Goal: Obtain resource: Download file/media

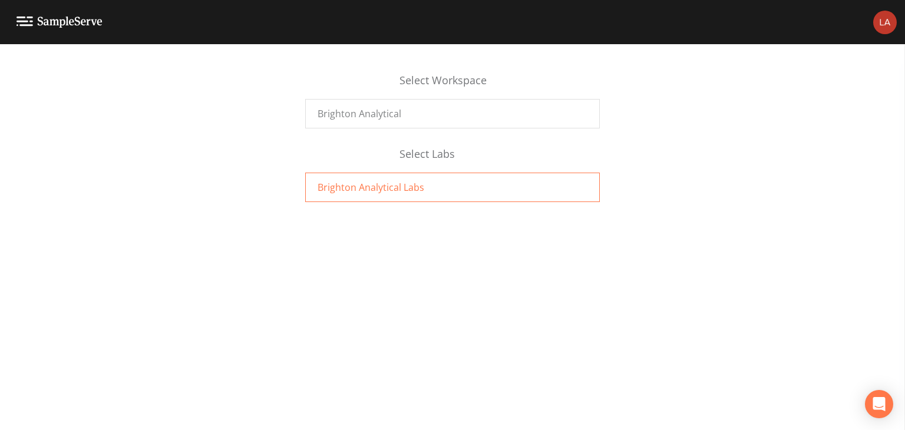
click at [403, 182] on span "Brighton Analytical Labs" at bounding box center [371, 187] width 107 height 14
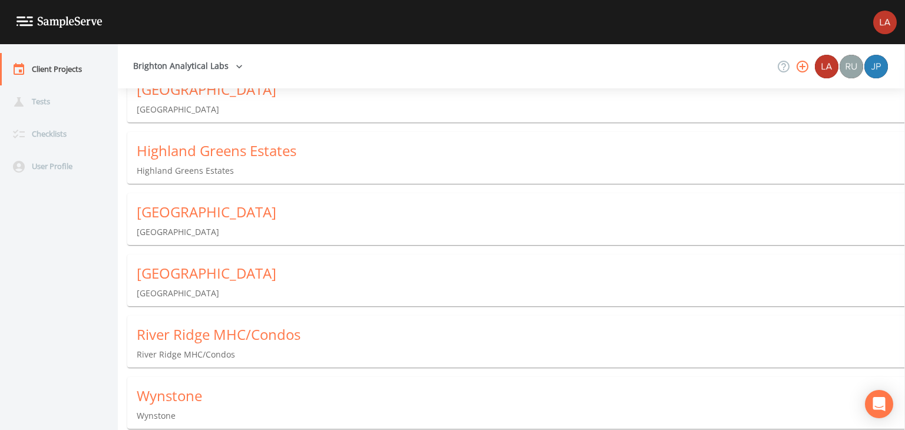
scroll to position [134, 0]
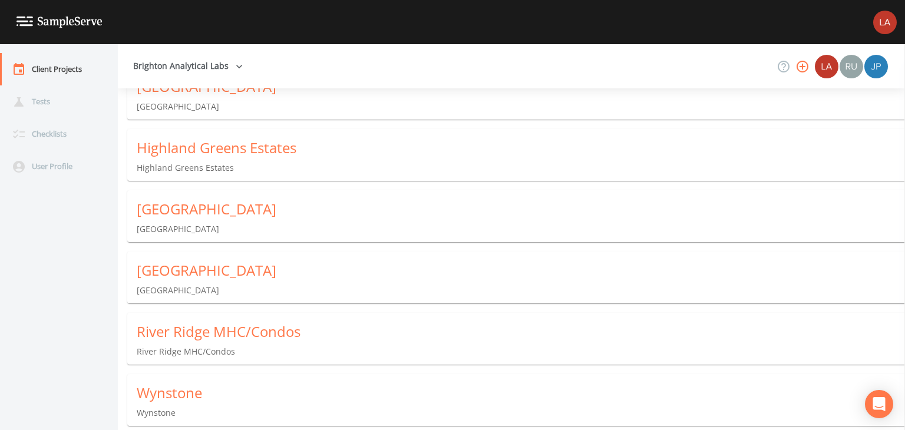
click at [194, 391] on div "Wynstone" at bounding box center [521, 393] width 768 height 19
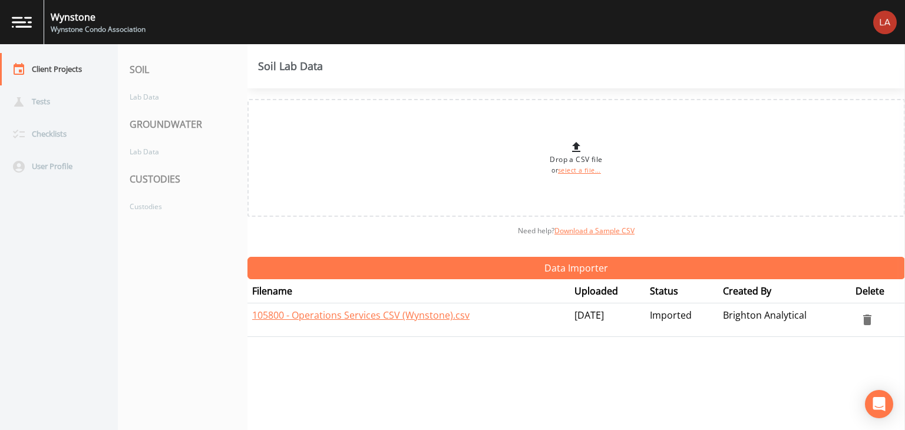
click at [160, 170] on div "CUSTODIES" at bounding box center [183, 179] width 130 height 33
click at [162, 199] on div "Custodies" at bounding box center [177, 207] width 118 height 22
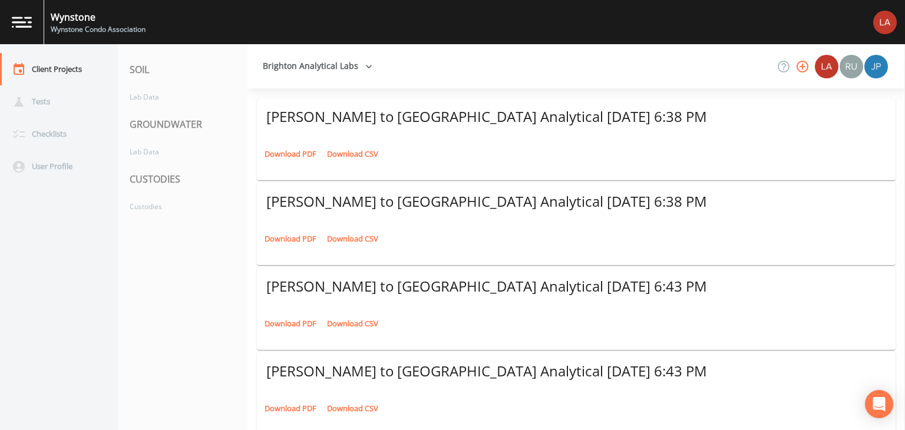
click at [273, 160] on link "Download PDF" at bounding box center [291, 154] width 58 height 18
click at [304, 240] on link "Download PDF" at bounding box center [291, 239] width 58 height 18
click at [67, 69] on div "Client Projects" at bounding box center [53, 69] width 106 height 32
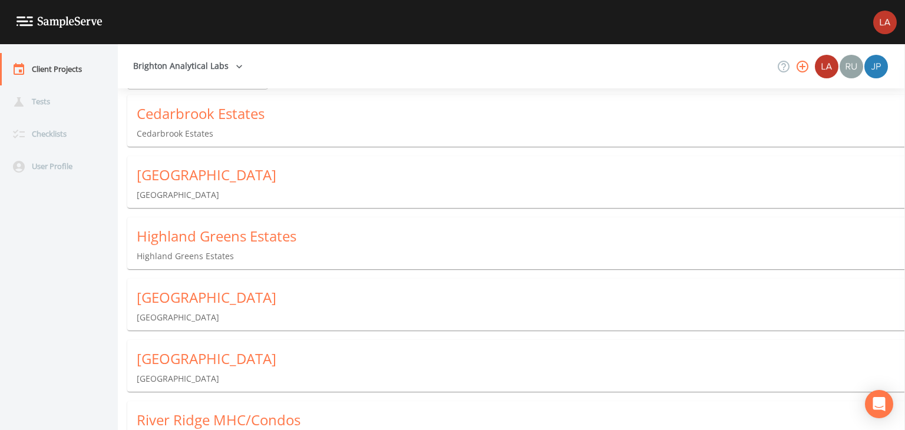
scroll to position [118, 0]
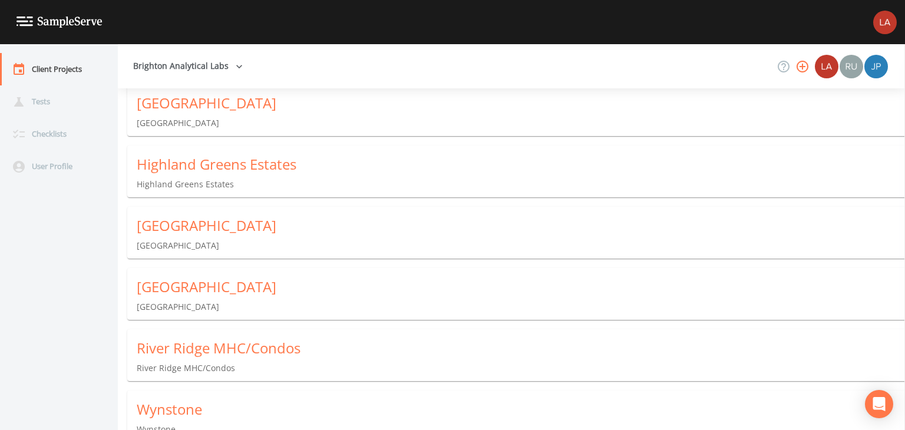
click at [219, 229] on div "Meadow Lake Estates" at bounding box center [521, 225] width 768 height 19
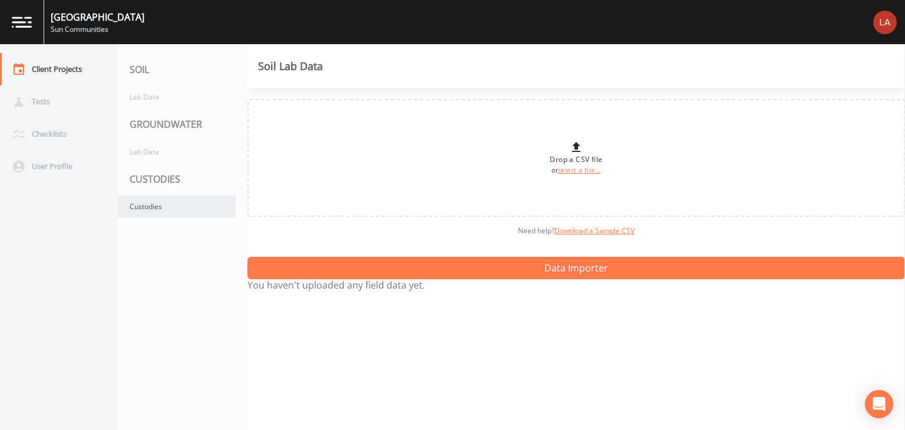
click at [189, 204] on div "Custodies" at bounding box center [177, 207] width 118 height 22
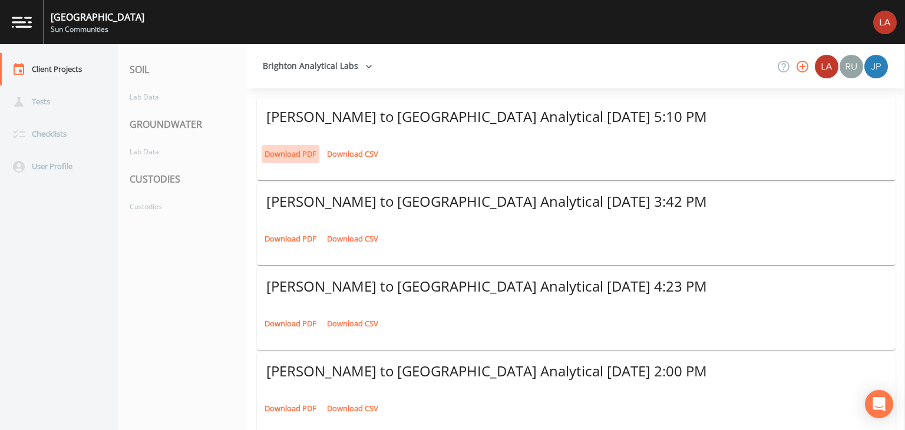
click at [296, 156] on link "Download PDF" at bounding box center [291, 154] width 58 height 18
